Goal: Navigation & Orientation: Understand site structure

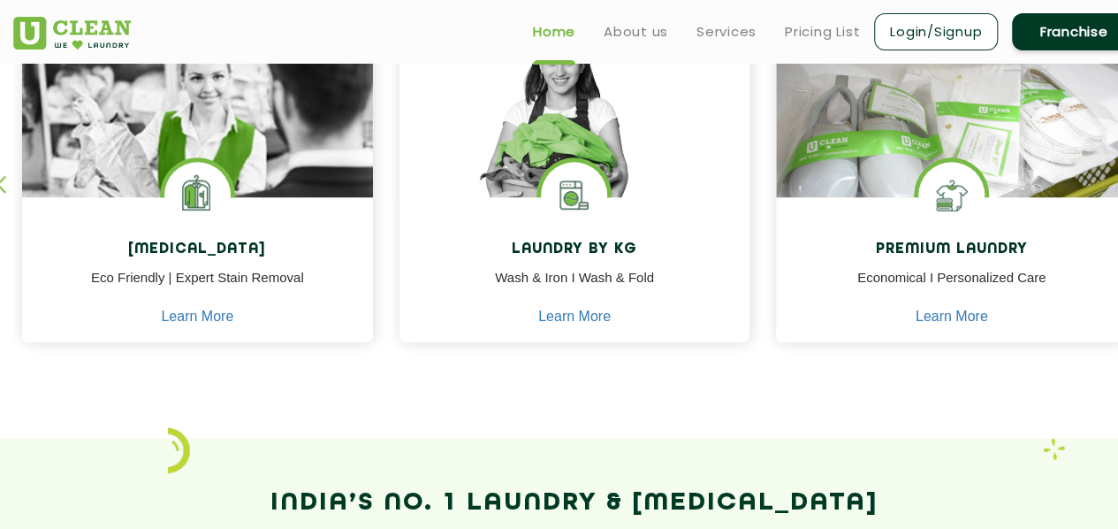
scroll to position [767, 0]
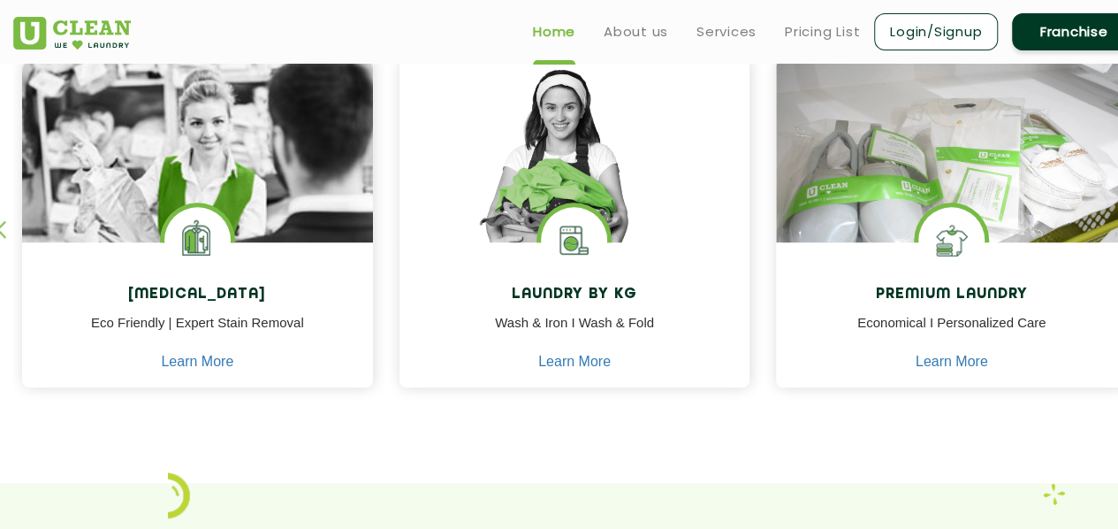
click at [351, 466] on section "Our Services [MEDICAL_DATA] Eco Friendly | Expert Stain Removal Learn More [MED…" at bounding box center [559, 199] width 1118 height 568
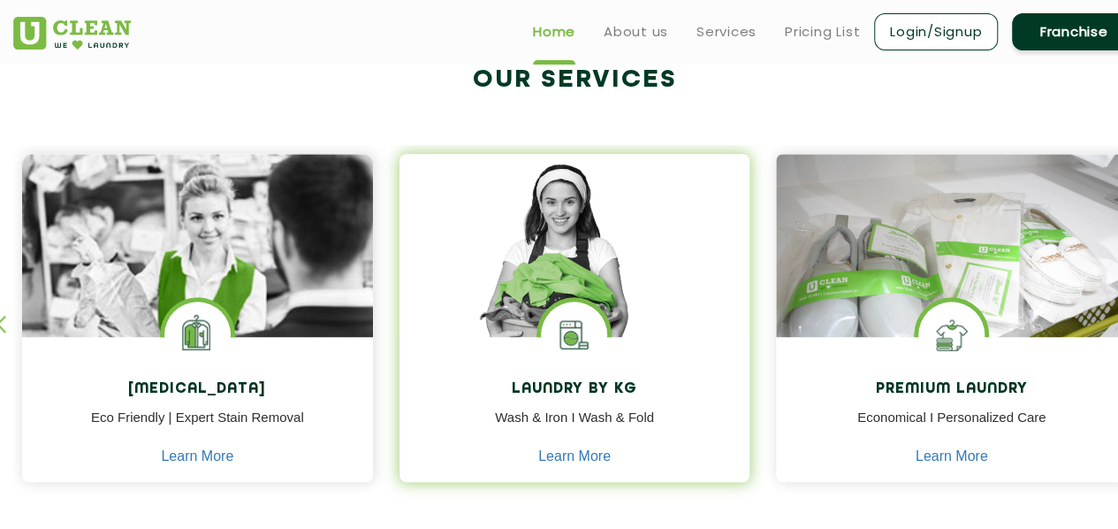
scroll to position [672, 0]
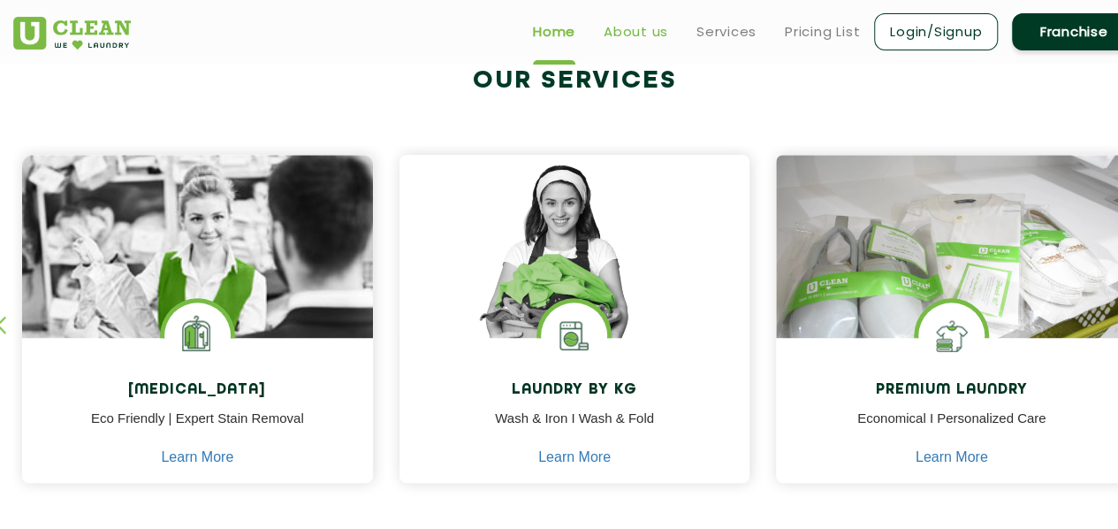
click at [630, 27] on link "About us" at bounding box center [636, 31] width 65 height 21
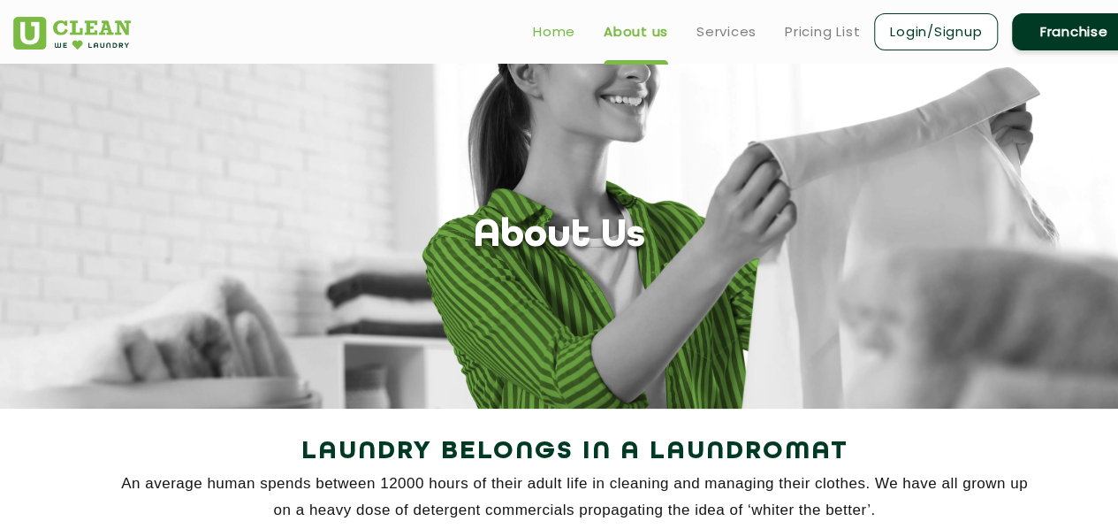
click at [560, 34] on link "Home" at bounding box center [554, 31] width 42 height 21
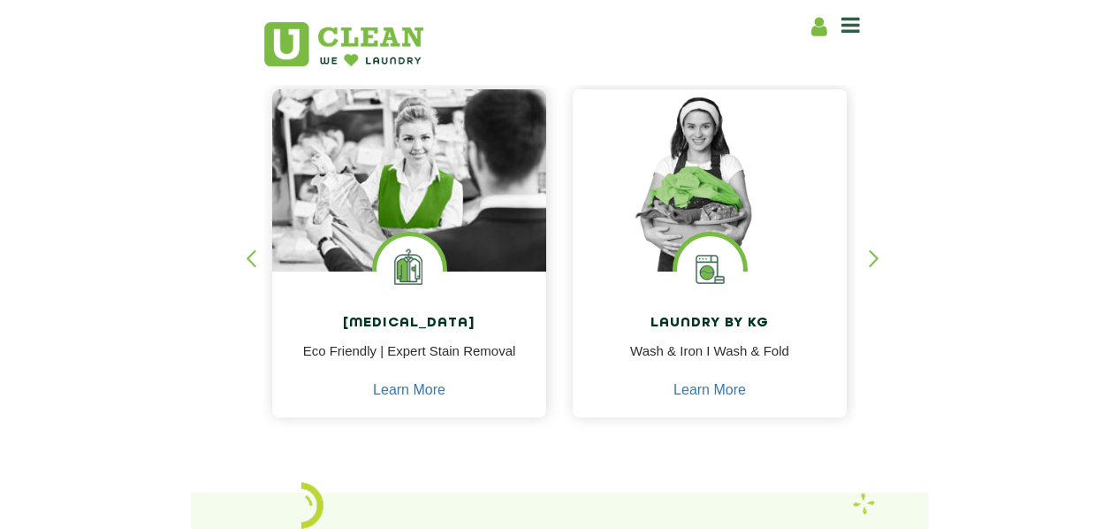
scroll to position [410, 0]
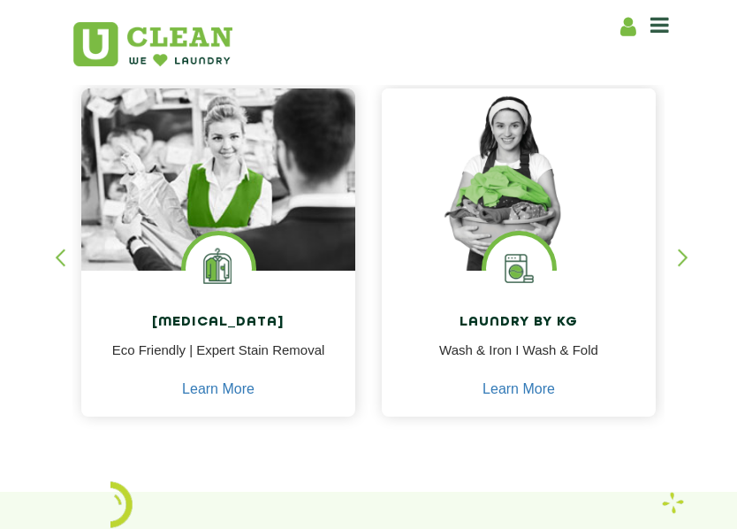
click at [678, 258] on div "button" at bounding box center [691, 272] width 27 height 49
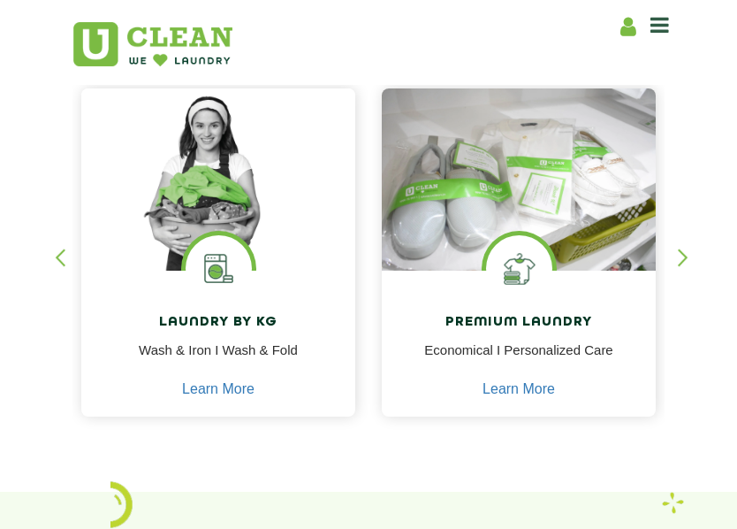
click at [678, 258] on div "button" at bounding box center [691, 272] width 27 height 49
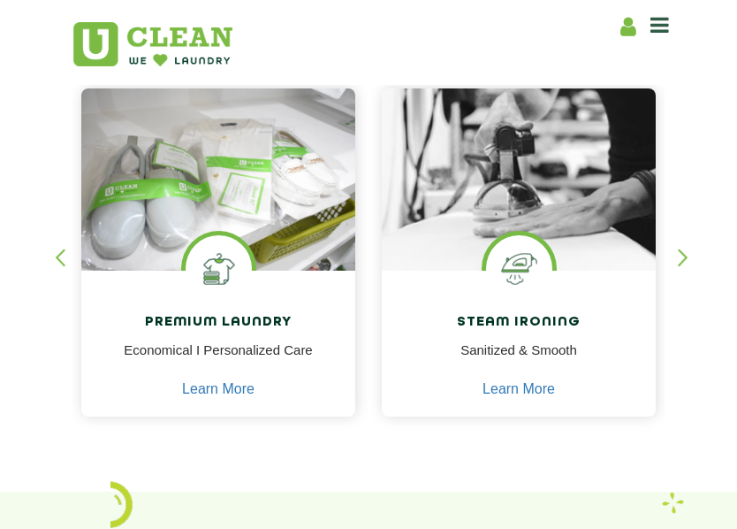
click at [678, 258] on div "button" at bounding box center [691, 272] width 27 height 49
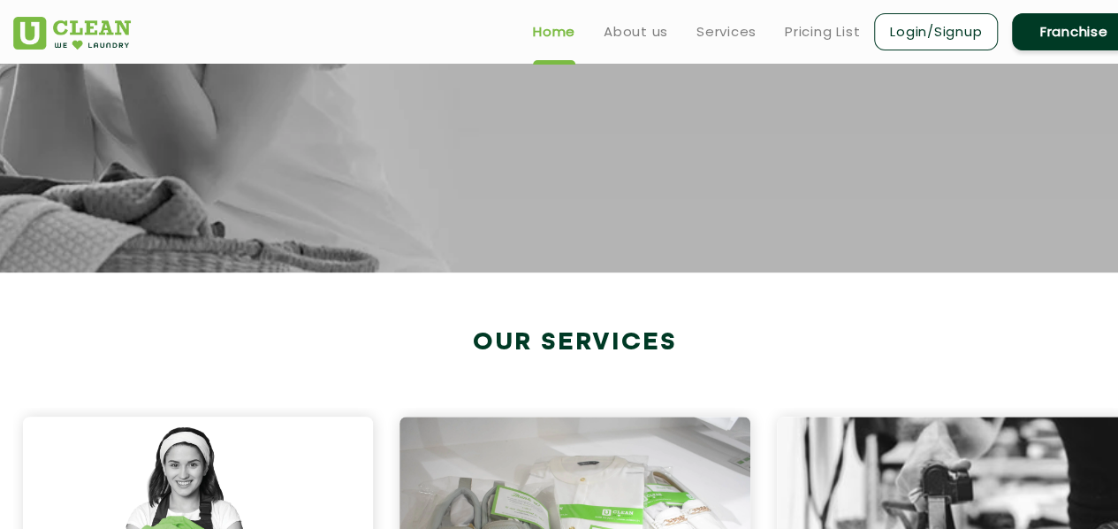
scroll to position [673, 0]
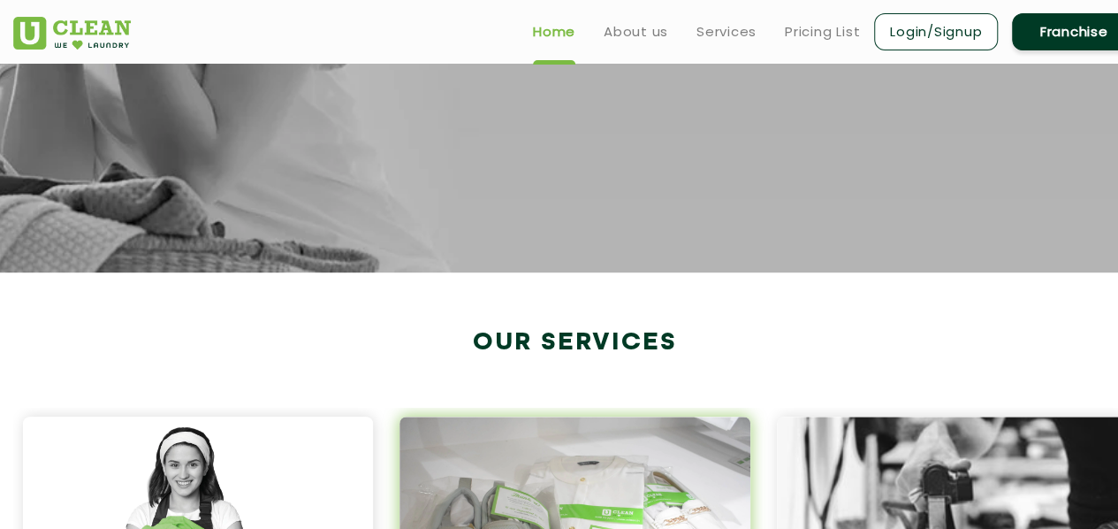
click at [423, 416] on img at bounding box center [575, 532] width 351 height 233
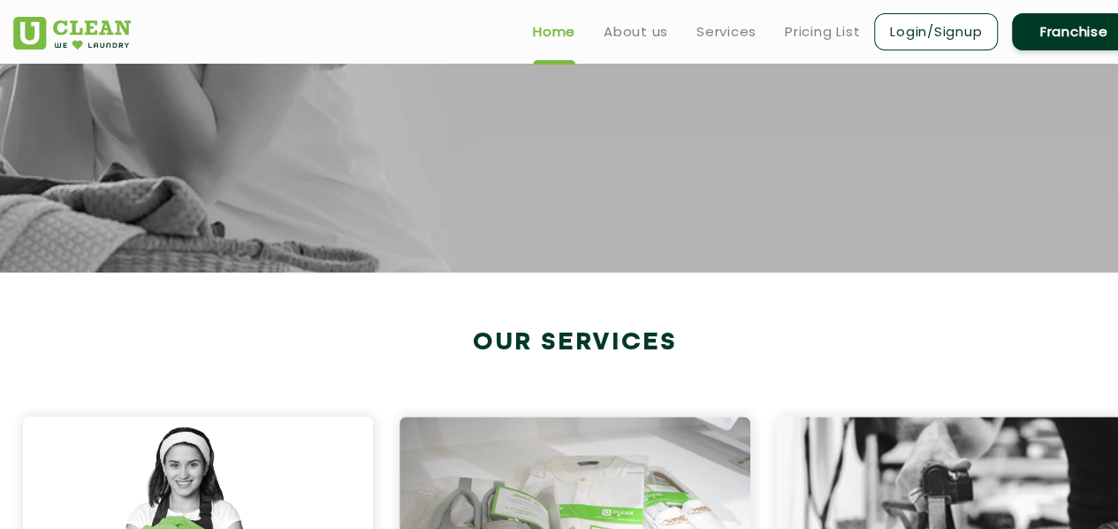
drag, startPoint x: 423, startPoint y: 162, endPoint x: 304, endPoint y: 118, distance: 126.4
